Goal: Task Accomplishment & Management: Manage account settings

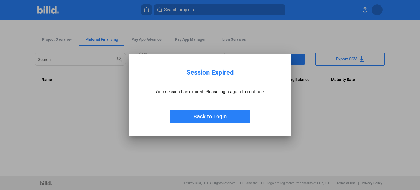
click at [216, 118] on button "Back to Login" at bounding box center [210, 117] width 80 height 14
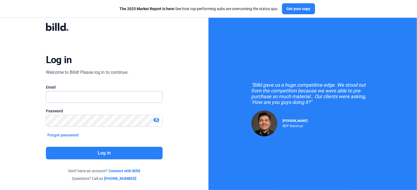
click at [73, 94] on input "text" at bounding box center [104, 96] width 117 height 11
type input "[EMAIL_ADDRESS][DOMAIN_NAME]"
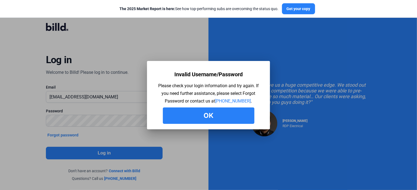
drag, startPoint x: 213, startPoint y: 117, endPoint x: 171, endPoint y: 118, distance: 41.6
click at [212, 117] on button "Ok" at bounding box center [209, 116] width 92 height 16
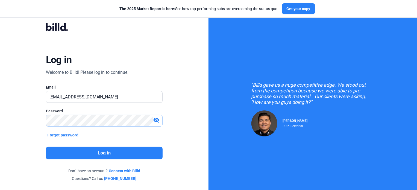
click at [18, 121] on div "Log in Welcome to Billd! Please log in to continue. Email [EMAIL_ADDRESS][DOMAI…" at bounding box center [104, 102] width 209 height 204
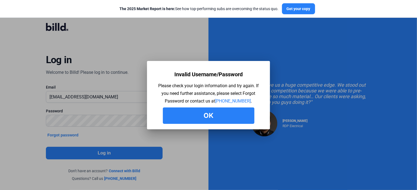
drag, startPoint x: 238, startPoint y: 111, endPoint x: 172, endPoint y: 119, distance: 66.1
click at [235, 113] on button "Ok" at bounding box center [209, 116] width 92 height 16
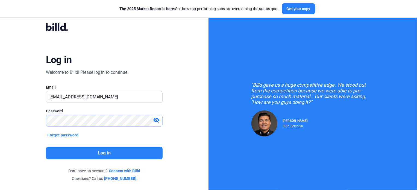
click at [0, 121] on div "Log in Welcome to Billd! Please log in to continue. Email [EMAIL_ADDRESS][DOMAI…" at bounding box center [104, 102] width 209 height 204
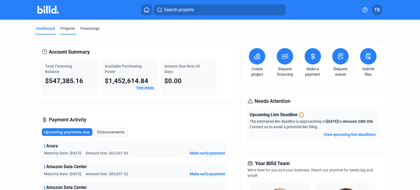
click at [67, 30] on div "Projects" at bounding box center [67, 28] width 15 height 5
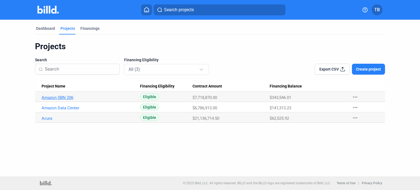
click at [62, 95] on link "Amazon SBN 206" at bounding box center [89, 97] width 95 height 5
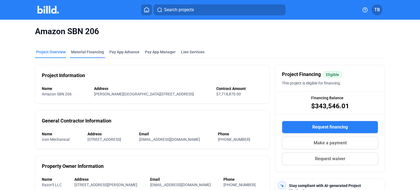
click at [92, 51] on div "Material Financing" at bounding box center [87, 51] width 33 height 5
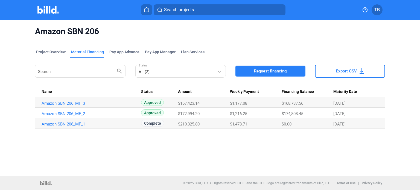
click at [53, 7] on img at bounding box center [48, 10] width 22 height 8
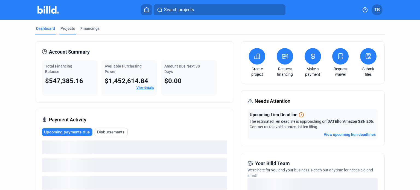
click at [69, 30] on div "Projects" at bounding box center [67, 28] width 15 height 5
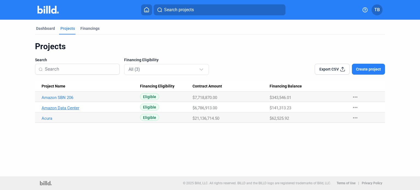
click at [72, 100] on link "Amazon Data Center" at bounding box center [89, 97] width 95 height 5
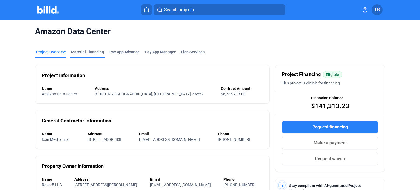
click at [92, 51] on div "Material Financing" at bounding box center [87, 51] width 33 height 5
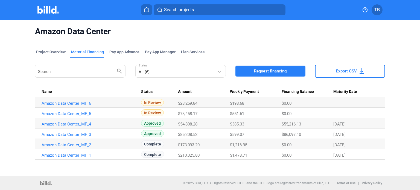
click at [83, 108] on td "Amazon Data Center_MF_5" at bounding box center [88, 102] width 106 height 10
click at [82, 106] on link "Amazon Data Center_MF_5" at bounding box center [89, 103] width 95 height 5
